Goal: Task Accomplishment & Management: Complete application form

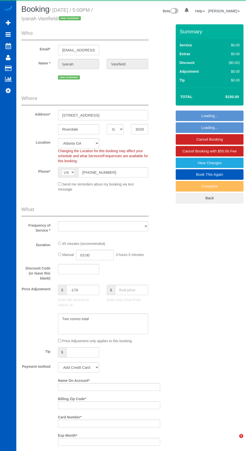
select select "GA"
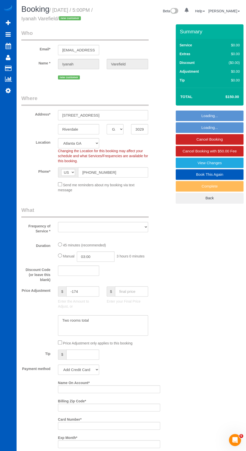
select select "object:943"
select select "string:fspay-bb916a30-3f68-4389-a96b-51da12c86b6a"
select select "199"
select select "1501"
select select "spot1"
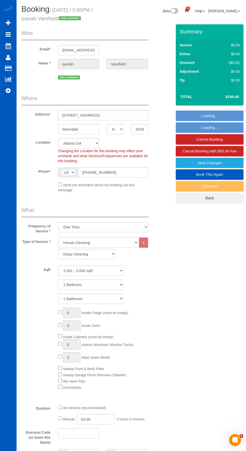
select select "object:1092"
select select "1501"
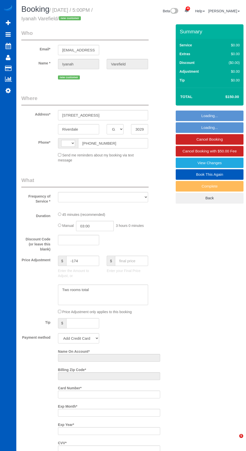
select select "GA"
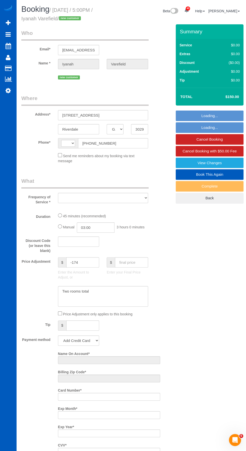
select select "199"
select select "1501"
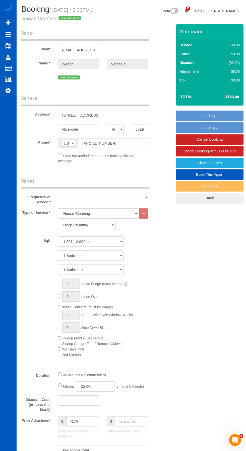
select select "string:[GEOGRAPHIC_DATA]"
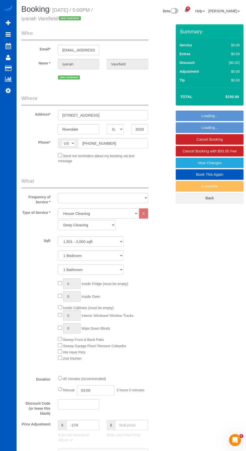
select select "object:1059"
select select "string:fspay-bb916a30-3f68-4389-a96b-51da12c86b6a"
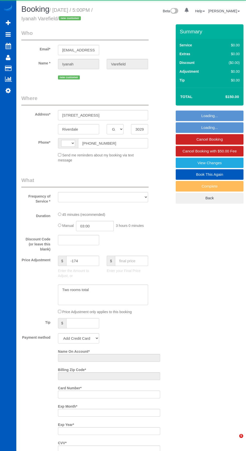
select select "GA"
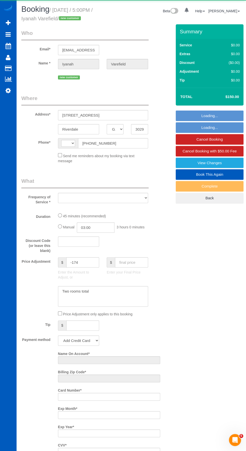
select select "string:[GEOGRAPHIC_DATA]"
select select "string:fspay-bb916a30-3f68-4389-a96b-51da12c86b6a"
select select "199"
select select "1501"
select select "spot1"
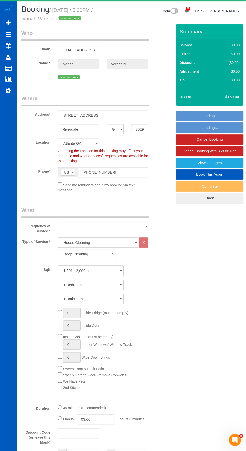
select select "object:1176"
select select "1501"
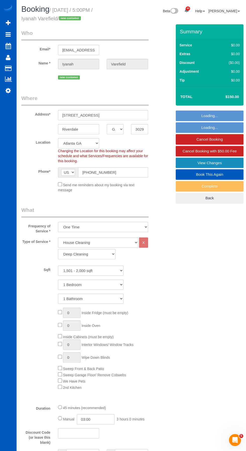
click at [214, 161] on link "View Changes" at bounding box center [209, 163] width 68 height 11
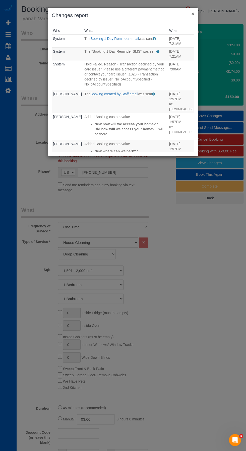
click at [192, 15] on button "×" at bounding box center [192, 13] width 3 height 5
